Goal: Information Seeking & Learning: Learn about a topic

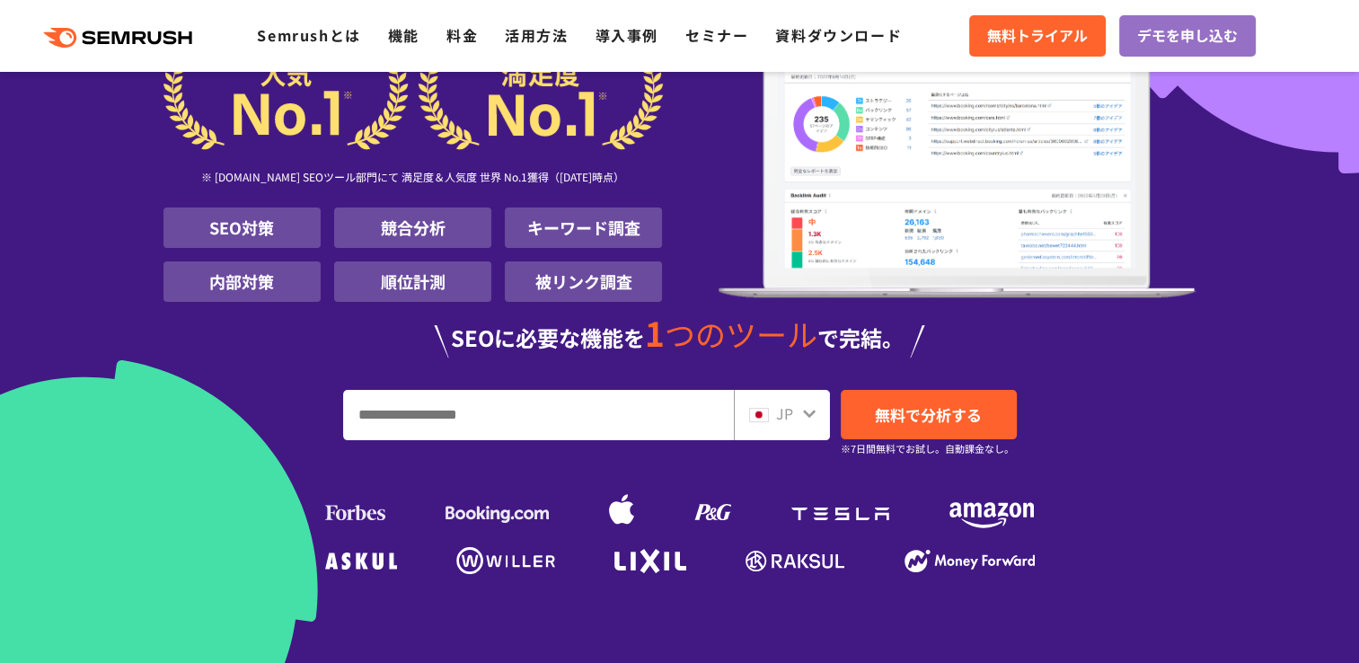
scroll to position [269, 0]
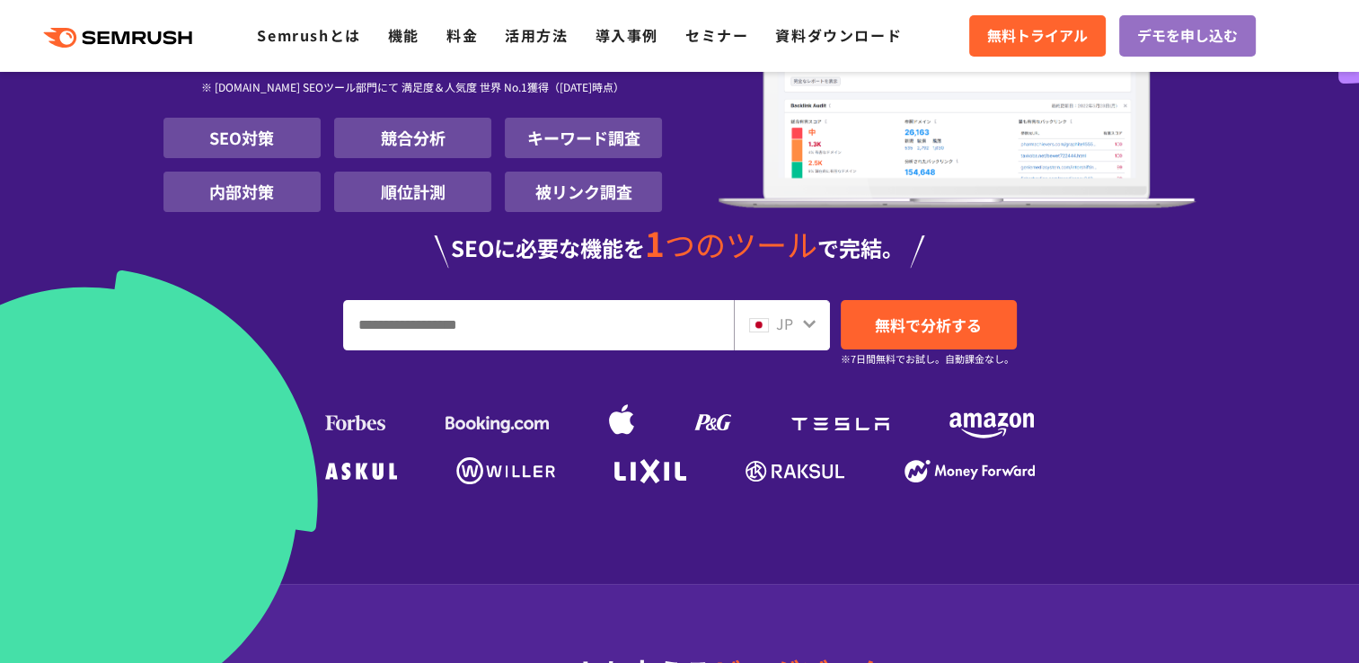
click at [449, 336] on input "URL、キーワードを入力してください" at bounding box center [538, 325] width 389 height 49
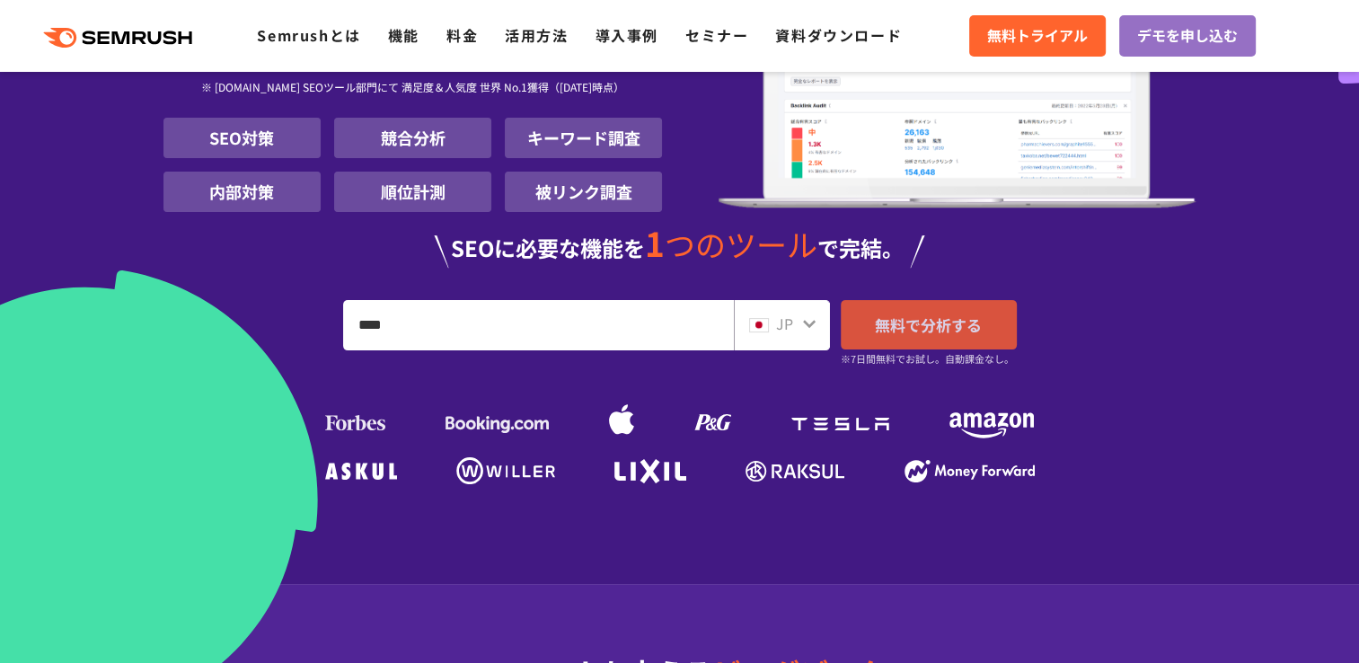
type input "****"
click at [898, 339] on link "無料で分析する" at bounding box center [929, 324] width 176 height 49
